Goal: Check status

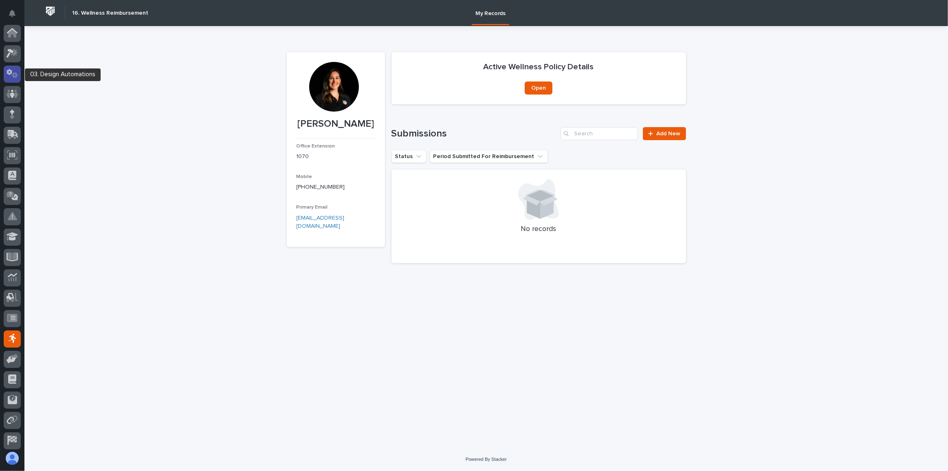
click at [4, 75] on div at bounding box center [12, 74] width 17 height 17
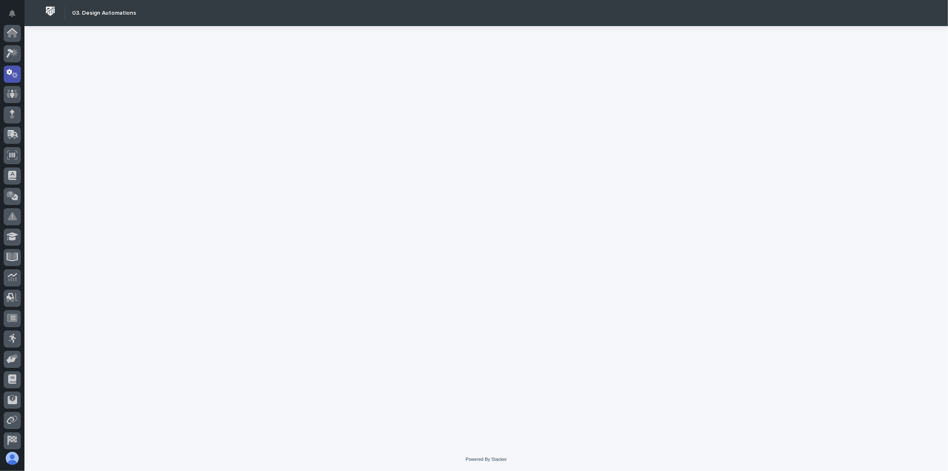
scroll to position [40, 0]
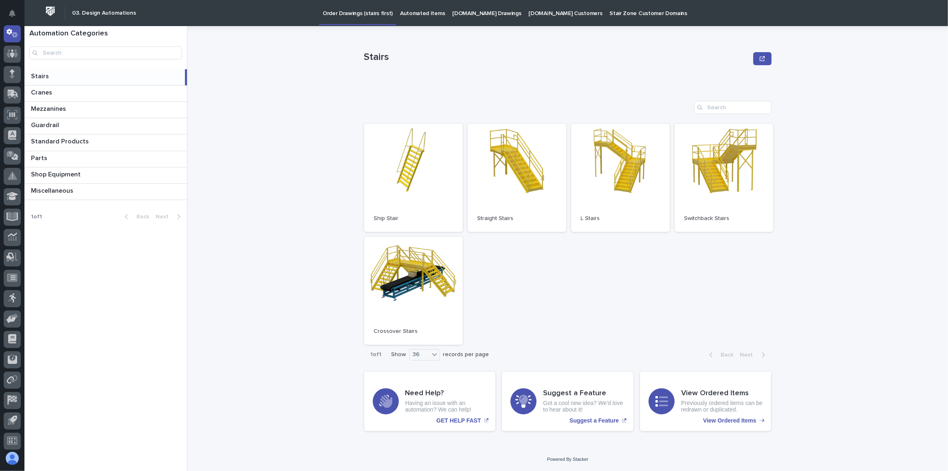
click at [469, 14] on p "[DOMAIN_NAME] Drawings" at bounding box center [486, 8] width 69 height 17
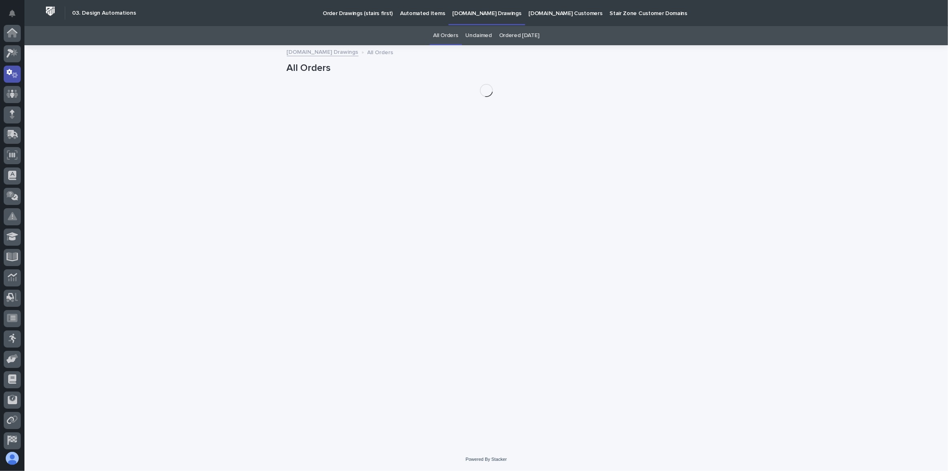
scroll to position [40, 0]
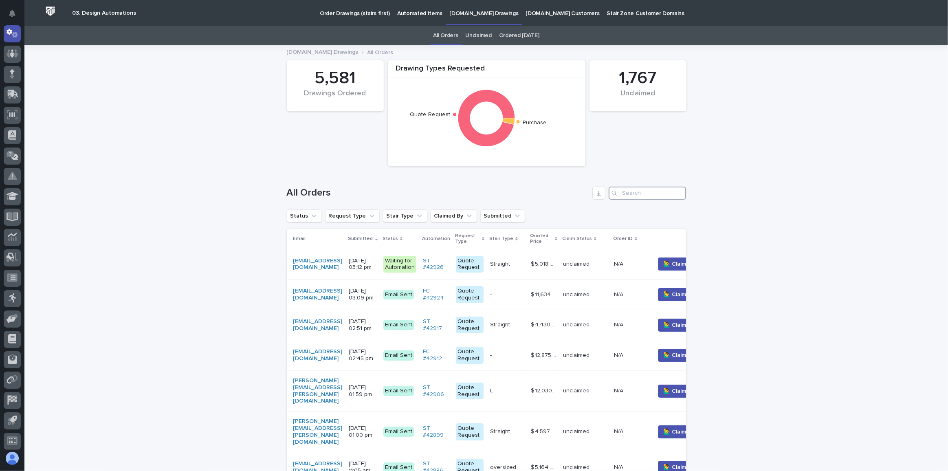
click at [670, 191] on input "Search" at bounding box center [647, 193] width 77 height 13
paste input "[EMAIL_ADDRESS][DOMAIN_NAME]"
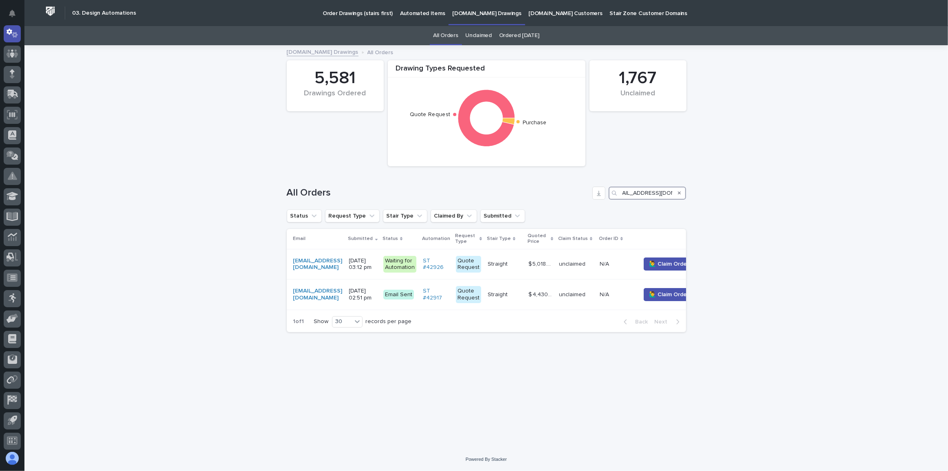
type input "[EMAIL_ADDRESS][DOMAIN_NAME]"
